Goal: Navigation & Orientation: Go to known website

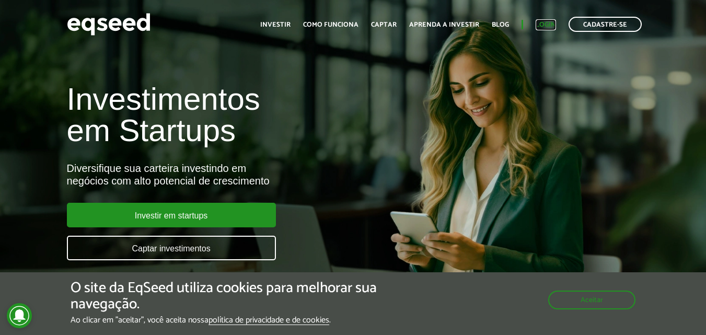
click at [539, 24] on link "Login" at bounding box center [546, 24] width 20 height 7
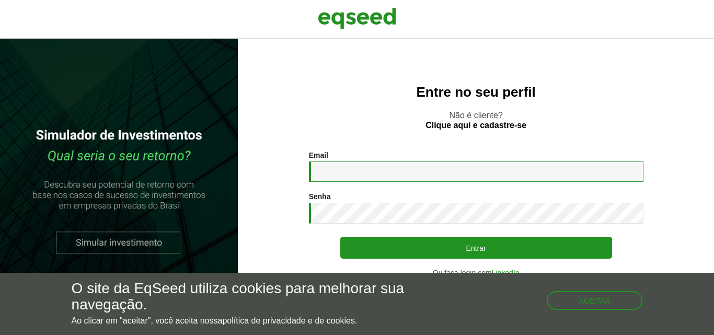
drag, startPoint x: 0, startPoint y: 0, endPoint x: 444, endPoint y: 174, distance: 476.7
click at [444, 174] on input "Email *" at bounding box center [476, 172] width 335 height 20
